Goal: Entertainment & Leisure: Consume media (video, audio)

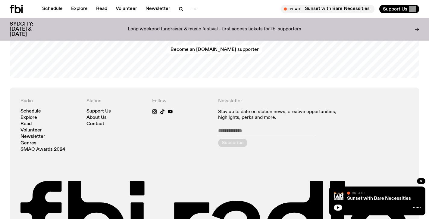
scroll to position [1326, 0]
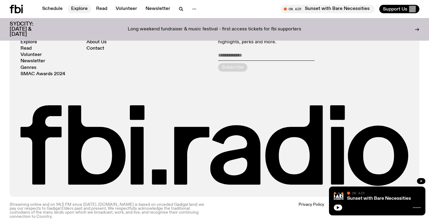
click at [83, 8] on link "Explore" at bounding box center [79, 9] width 24 height 8
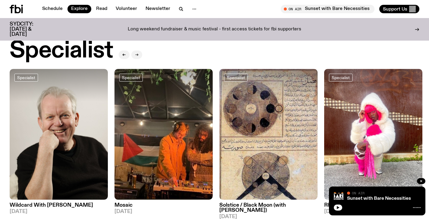
scroll to position [448, 0]
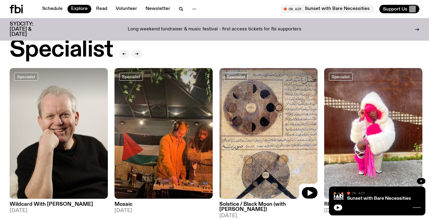
click at [248, 150] on img at bounding box center [268, 133] width 98 height 131
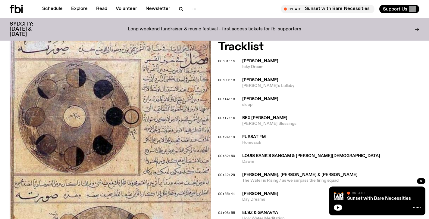
scroll to position [184, 0]
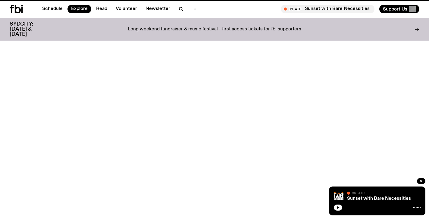
scroll to position [448, 0]
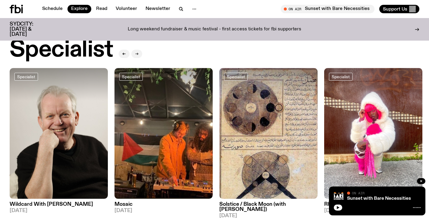
click at [135, 50] on button "button" at bounding box center [136, 54] width 11 height 8
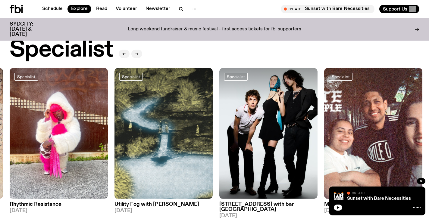
click at [135, 50] on button "button" at bounding box center [136, 54] width 11 height 8
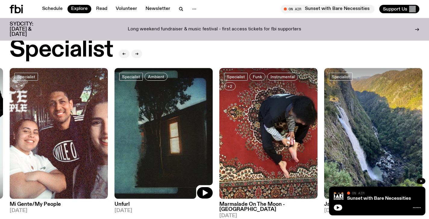
click at [155, 135] on img at bounding box center [163, 133] width 98 height 131
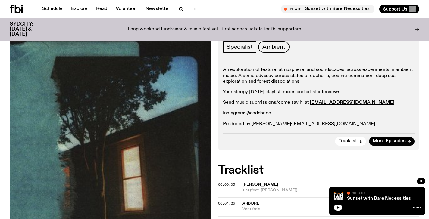
scroll to position [100, 0]
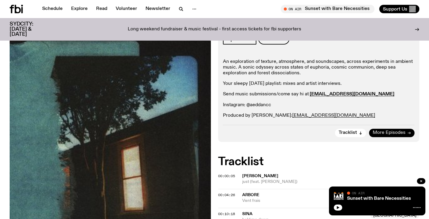
click at [395, 132] on span "More Episodes" at bounding box center [388, 133] width 33 height 5
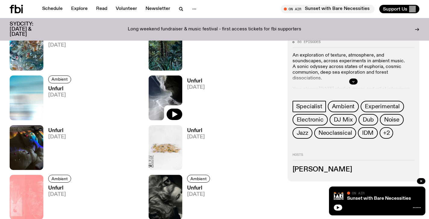
scroll to position [529, 0]
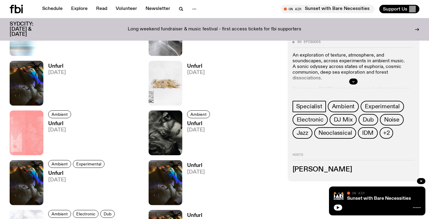
drag, startPoint x: 194, startPoint y: 67, endPoint x: 124, endPoint y: 1, distance: 95.6
click at [0, 0] on div "Schedule Explore Read Volunteer Newsletter About Us Contact Champions of emergi…" at bounding box center [214, 170] width 429 height 1399
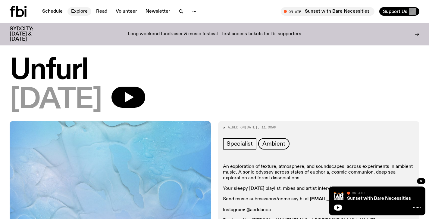
click at [82, 10] on link "Explore" at bounding box center [79, 11] width 24 height 8
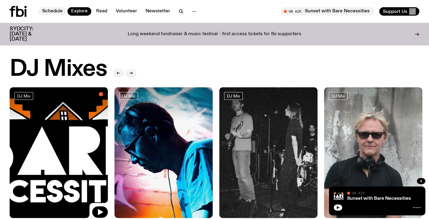
click at [56, 8] on link "Schedule" at bounding box center [53, 11] width 28 height 8
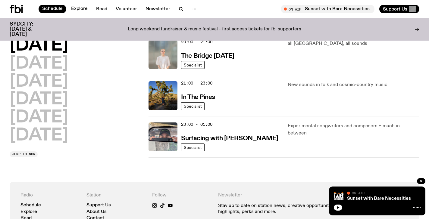
scroll to position [342, 0]
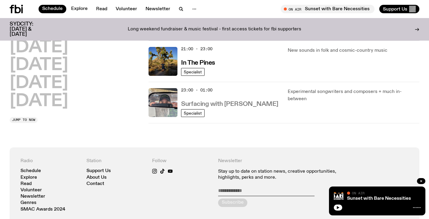
click at [228, 101] on h3 "Surfacing with Luke M de Zilva" at bounding box center [229, 104] width 97 height 6
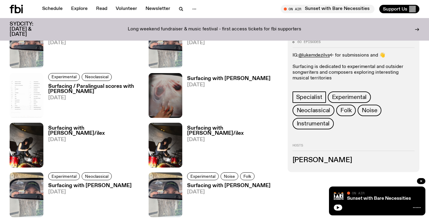
scroll to position [502, 0]
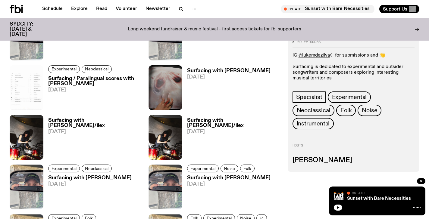
click at [109, 76] on h3 "Surfacing / Paralingual scores with shareeka helaluddin" at bounding box center [94, 81] width 93 height 10
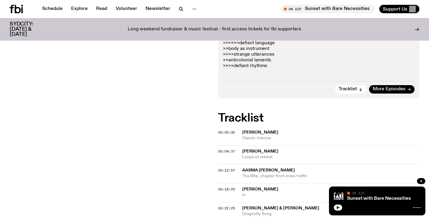
scroll to position [152, 0]
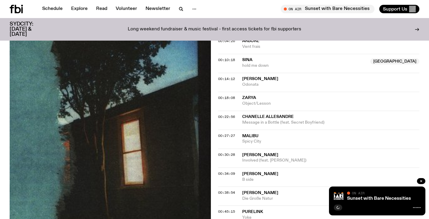
scroll to position [256, 0]
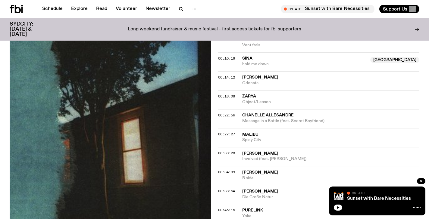
click at [269, 114] on span "Chanelle Allesandre" at bounding box center [267, 115] width 51 height 4
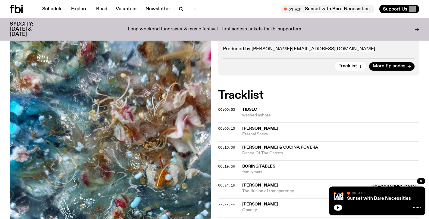
scroll to position [166, 0]
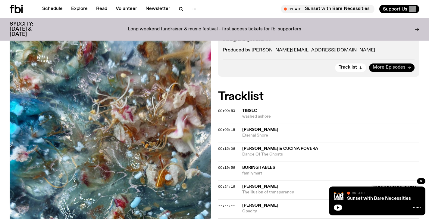
click at [383, 69] on span "More Episodes" at bounding box center [388, 67] width 33 height 5
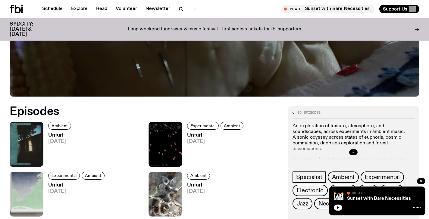
scroll to position [232, 0]
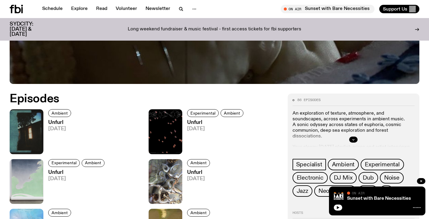
drag, startPoint x: 60, startPoint y: 124, endPoint x: 227, endPoint y: 4, distance: 205.9
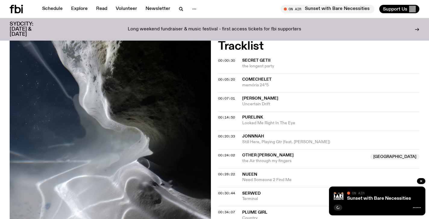
scroll to position [227, 0]
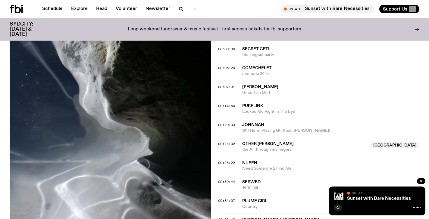
click at [249, 87] on span "[PERSON_NAME]" at bounding box center [260, 87] width 36 height 4
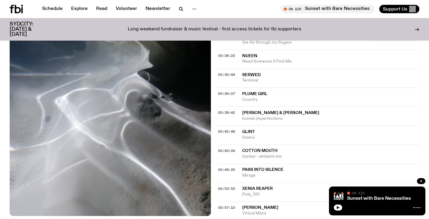
scroll to position [337, 0]
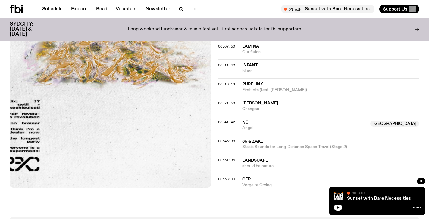
scroll to position [268, 0]
click at [264, 87] on span "Purelink" at bounding box center [330, 85] width 177 height 6
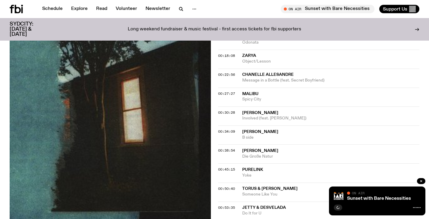
scroll to position [297, 0]
click at [266, 150] on span "[PERSON_NAME]" at bounding box center [260, 150] width 36 height 4
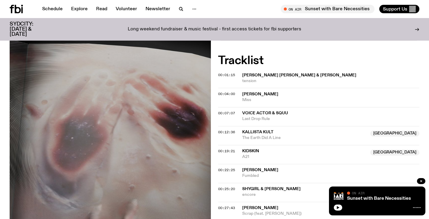
scroll to position [232, 0]
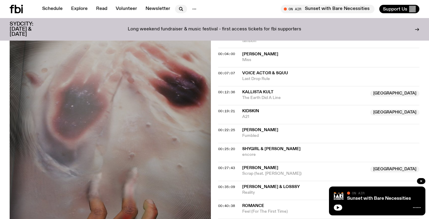
click at [182, 10] on icon "button" at bounding box center [180, 8] width 7 height 7
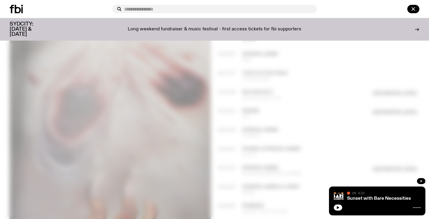
type input "**********"
